Goal: Information Seeking & Learning: Learn about a topic

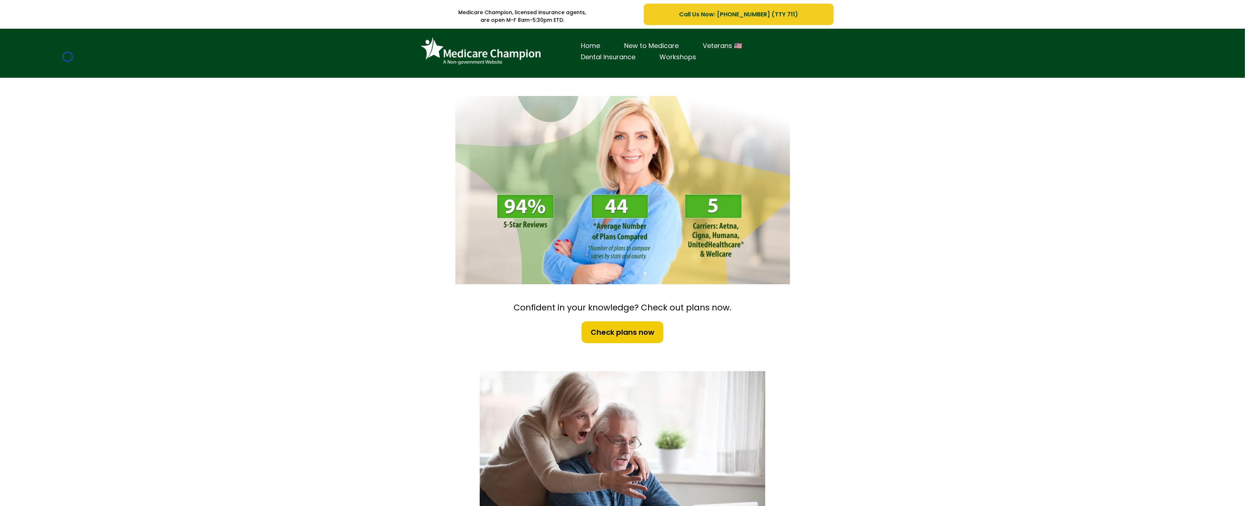
click at [68, 57] on div "Home New to Medicare Veterans 🇺🇸 Dental Insurance Workshops" at bounding box center [622, 53] width 1245 height 49
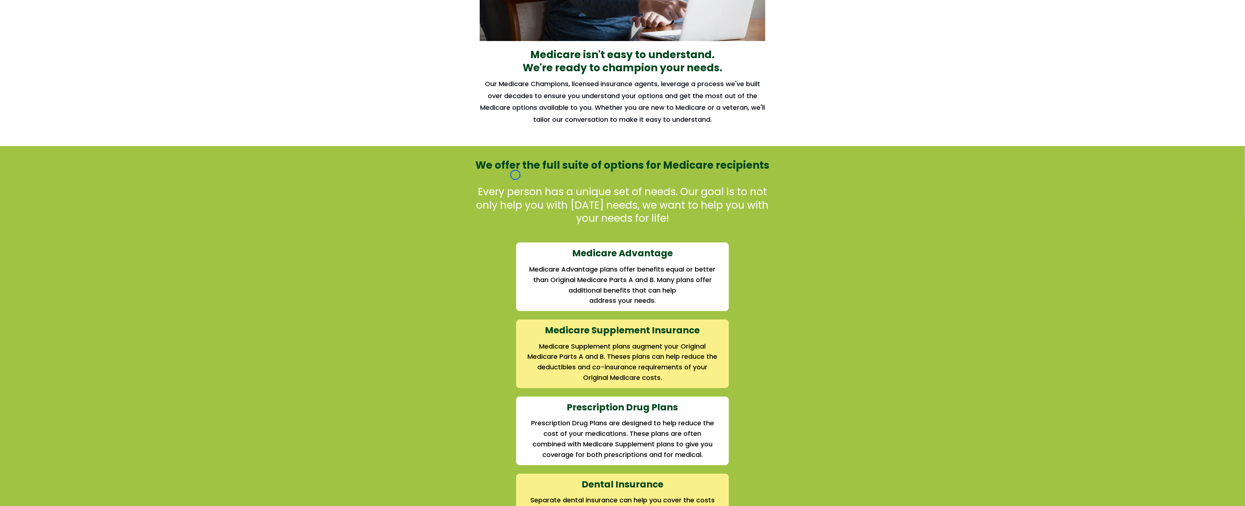
scroll to position [545, 0]
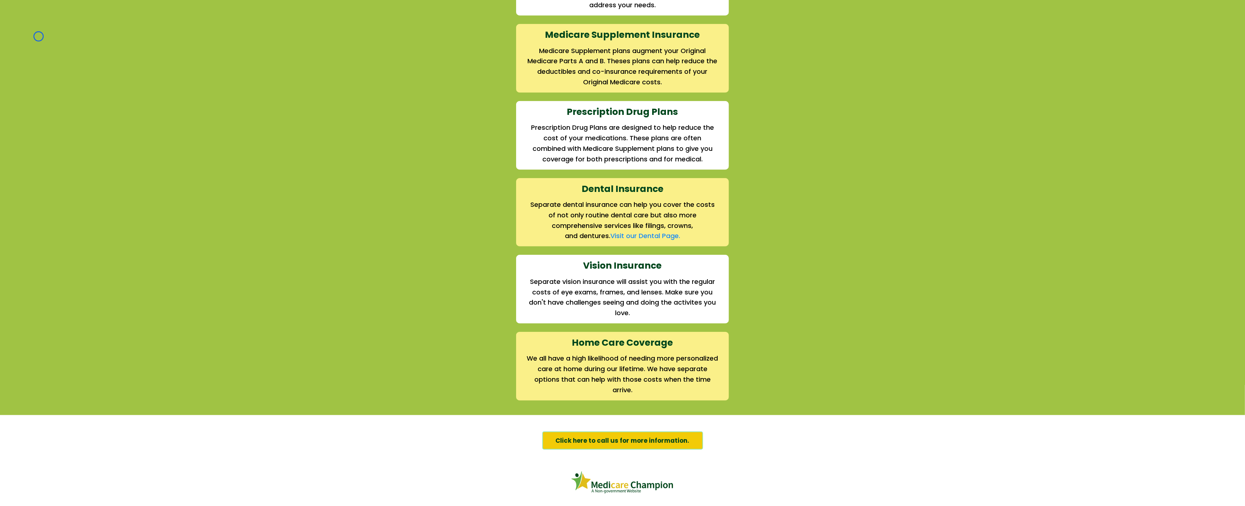
scroll to position [842, 0]
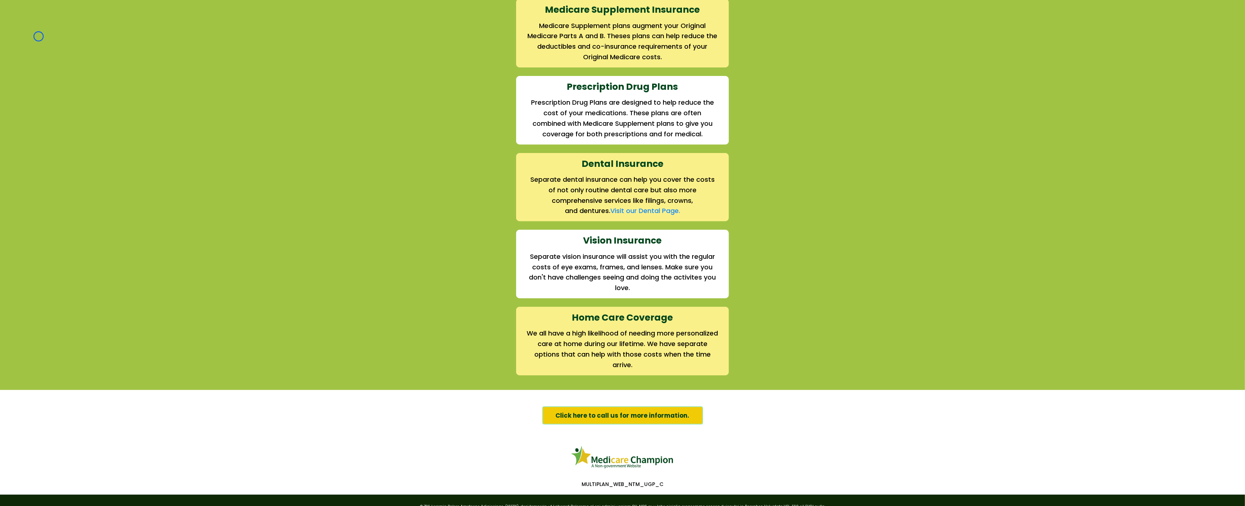
click at [39, 36] on div "We offer the full suite of options for Medicare recipients Every person has a u…" at bounding box center [622, 107] width 1245 height 565
click at [65, 71] on div "We offer the full suite of options for Medicare recipients Every person has a u…" at bounding box center [622, 107] width 1245 height 565
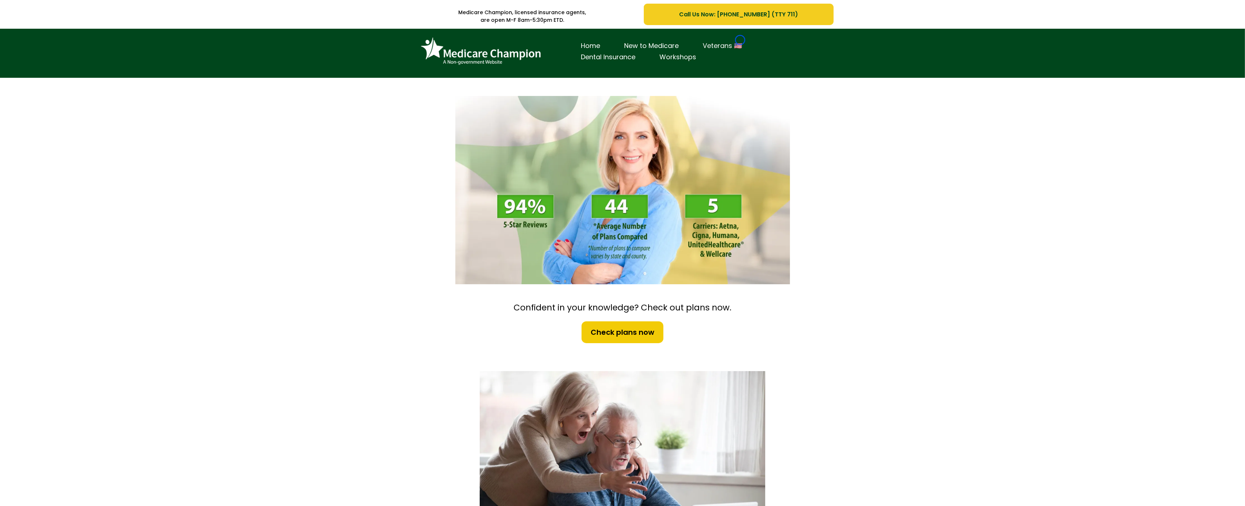
click at [740, 40] on link "Veterans 🇺🇸" at bounding box center [722, 45] width 63 height 11
